Goal: Information Seeking & Learning: Learn about a topic

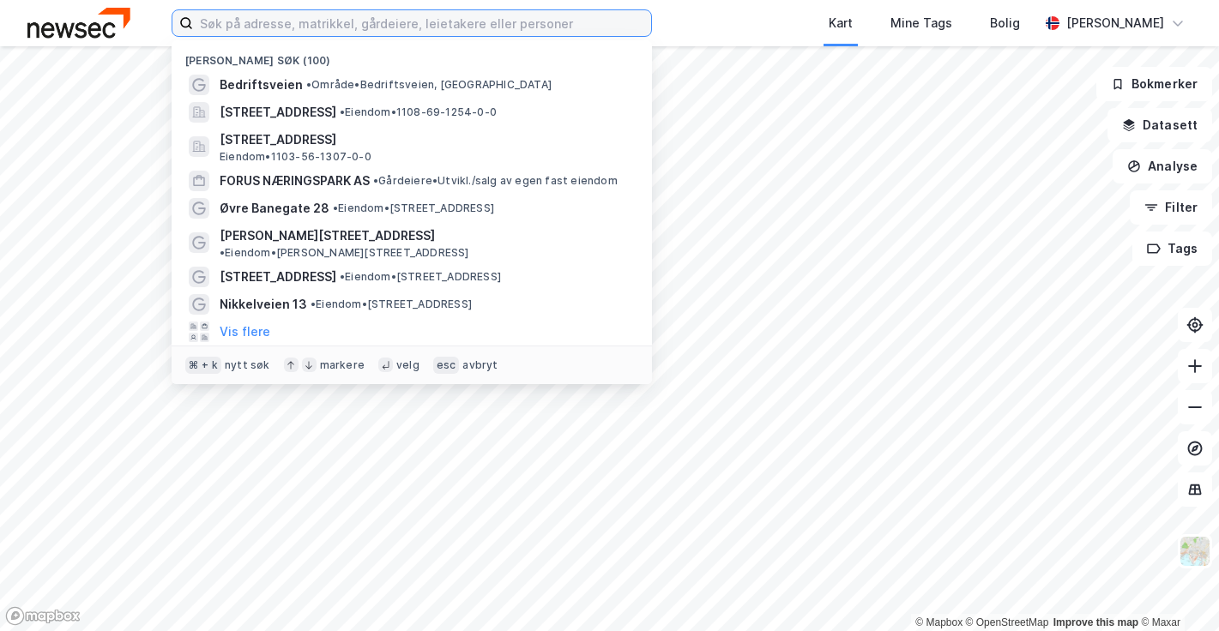
click at [253, 33] on input at bounding box center [422, 23] width 458 height 26
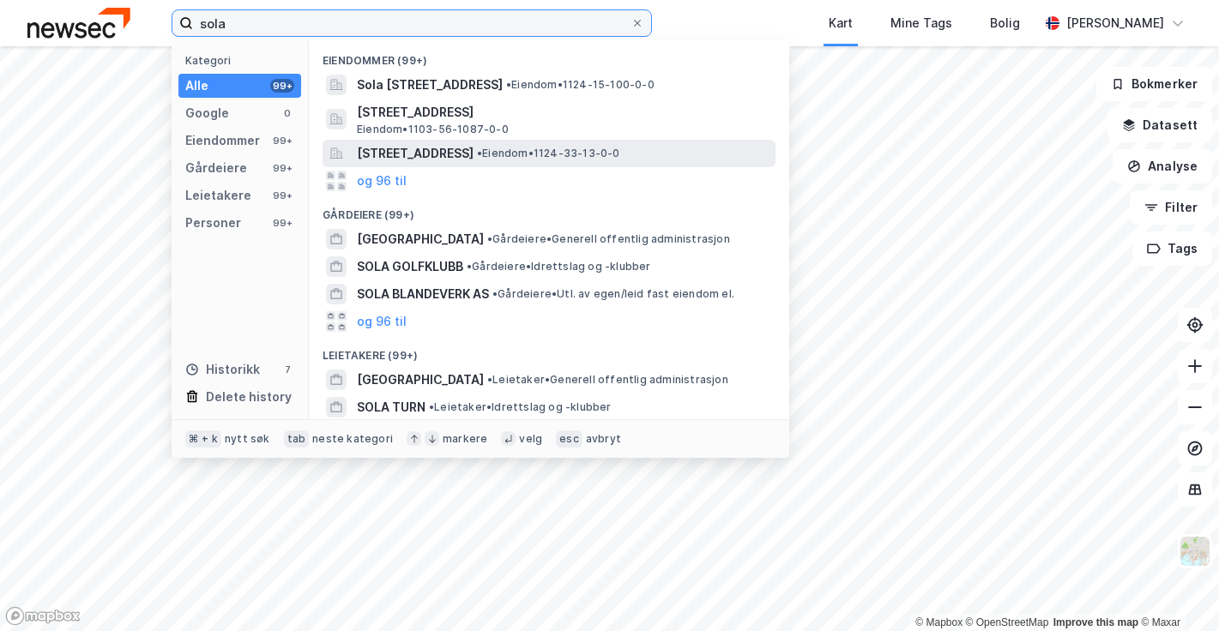
type input "sola"
click at [473, 157] on span "[STREET_ADDRESS]" at bounding box center [415, 153] width 117 height 21
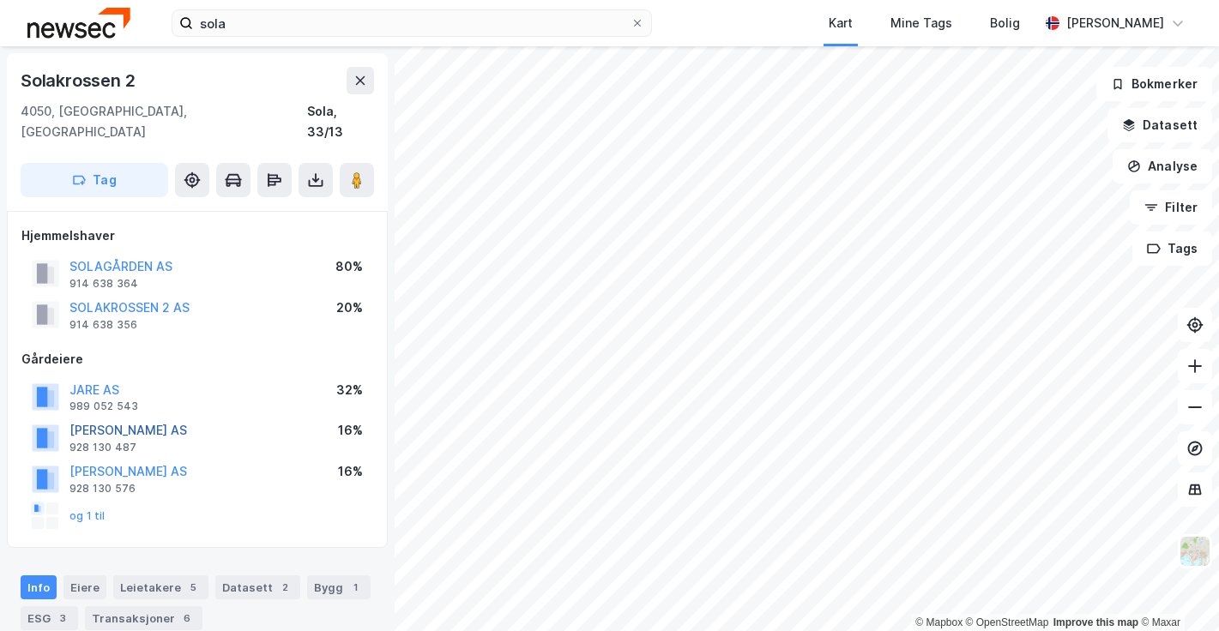
click at [0, 0] on button "[PERSON_NAME] AS" at bounding box center [0, 0] width 0 height 0
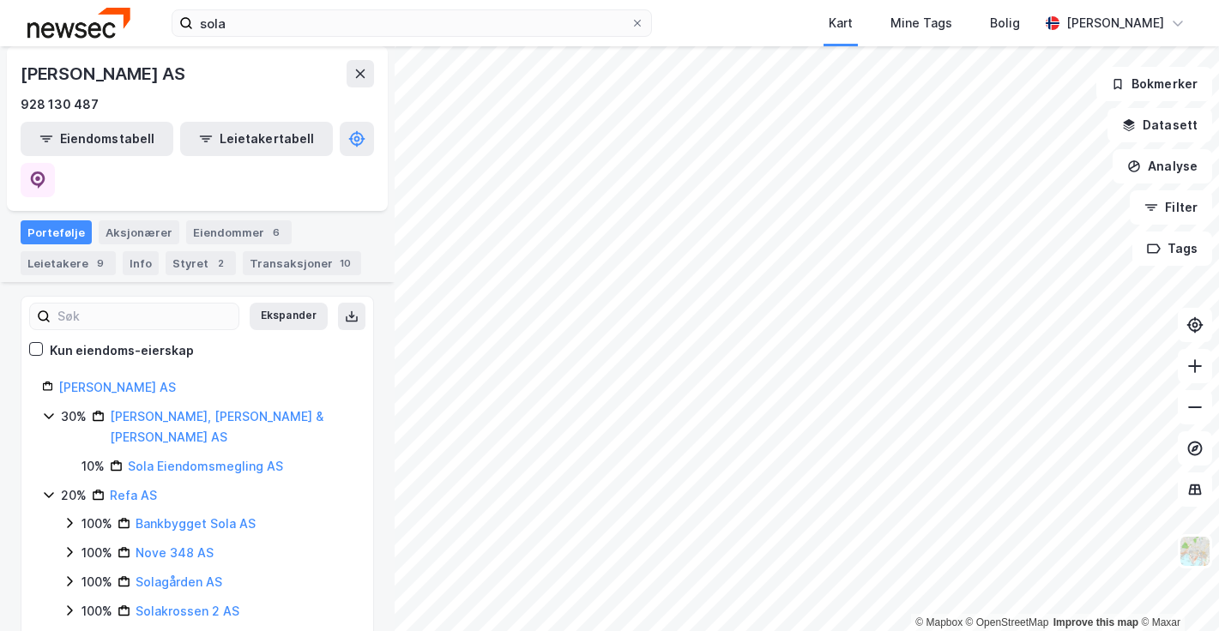
scroll to position [169, 0]
click at [501, 630] on html "sola Kart Mine Tags [PERSON_NAME] [PERSON_NAME] © Mapbox © OpenStreetMap Improv…" at bounding box center [609, 315] width 1219 height 631
